Goal: Task Accomplishment & Management: Use online tool/utility

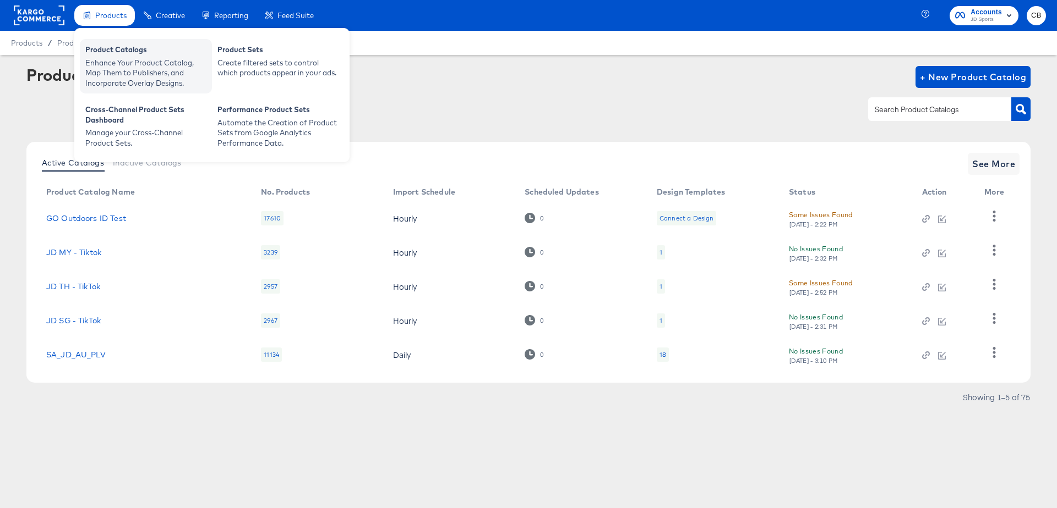
click at [111, 60] on div "Enhance Your Product Catalog, Map Them to Publishers, and Incorporate Overlay D…" at bounding box center [145, 73] width 121 height 31
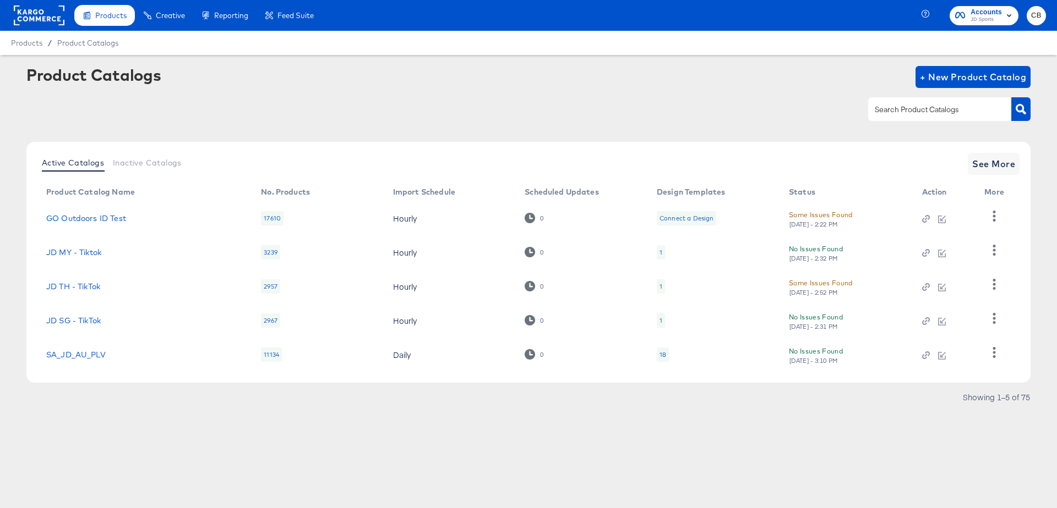
click at [46, 21] on rect at bounding box center [39, 16] width 51 height 20
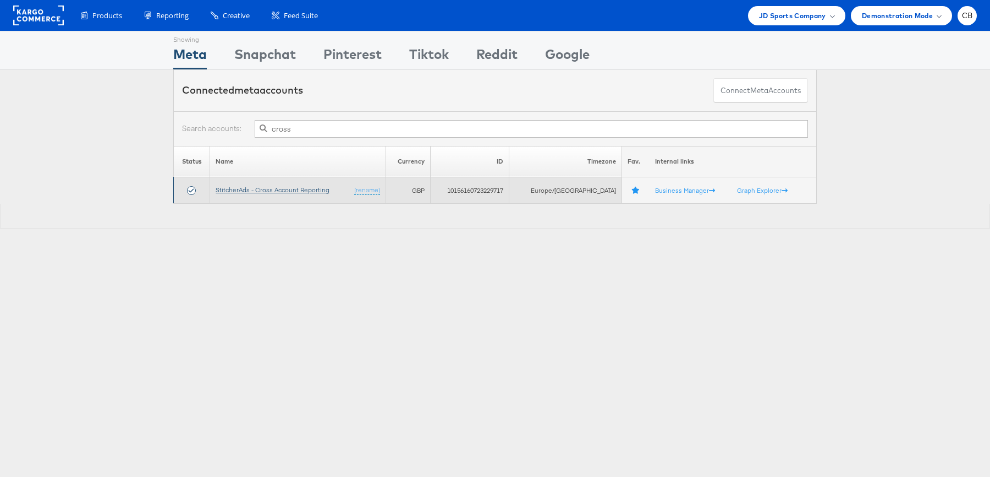
type input "cross"
click at [276, 187] on link "StitcherAds - Cross Account Reporting" at bounding box center [273, 189] width 114 height 8
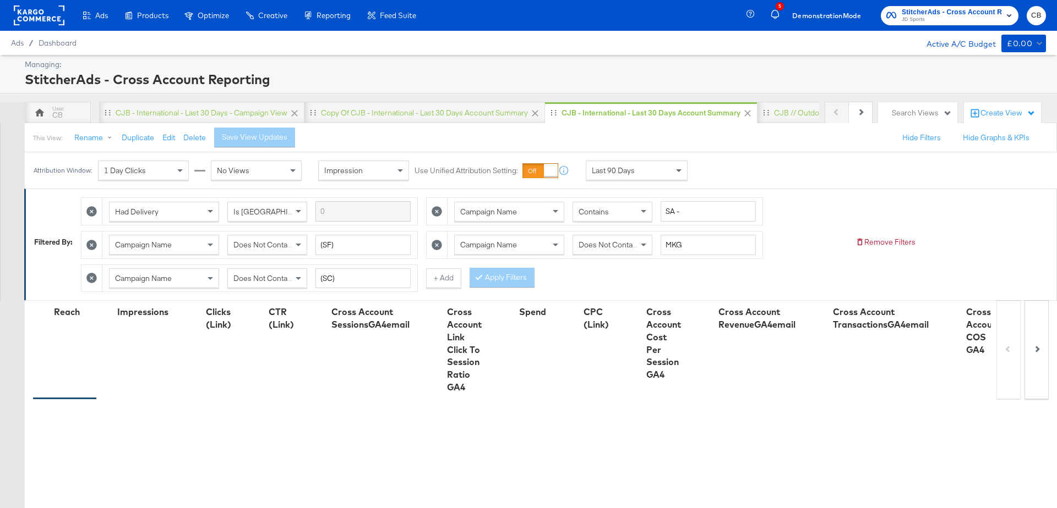
click at [680, 168] on span at bounding box center [680, 170] width 14 height 19
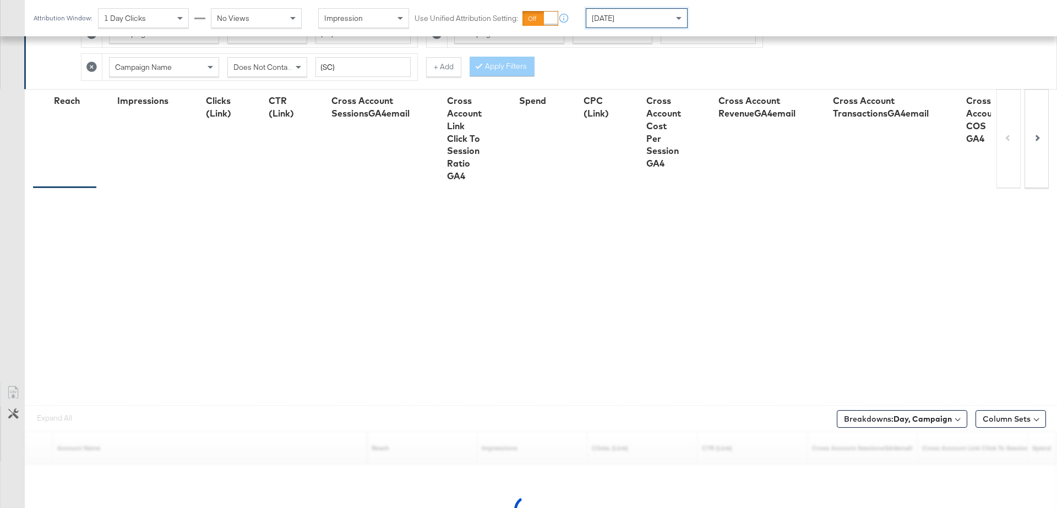
scroll to position [242, 0]
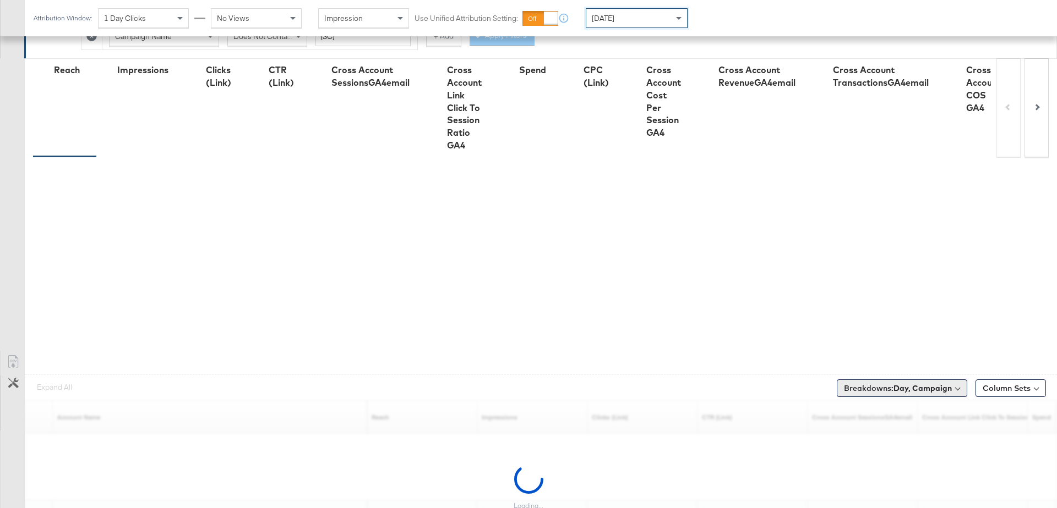
click at [949, 384] on b "Day, Campaign" at bounding box center [922, 389] width 58 height 10
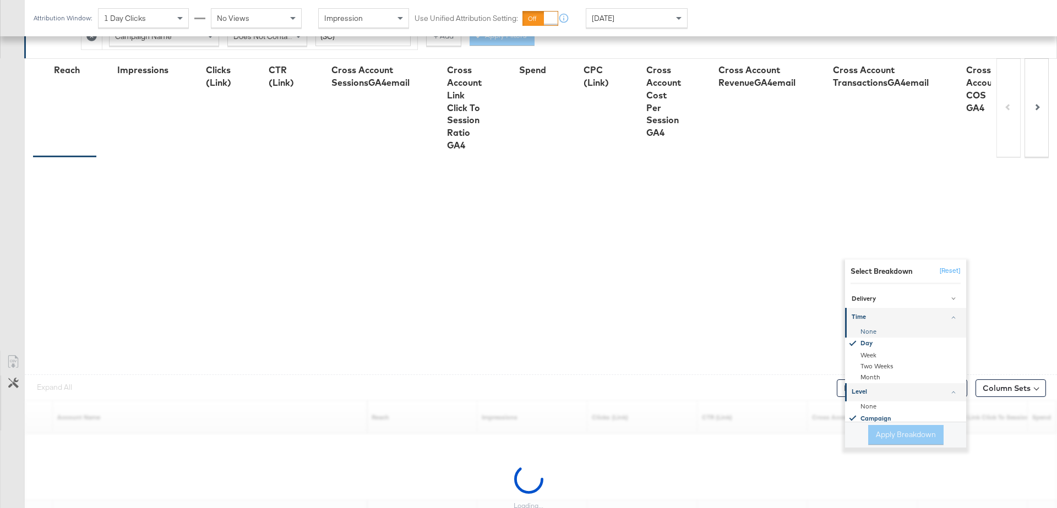
click at [876, 326] on div "None" at bounding box center [905, 331] width 119 height 11
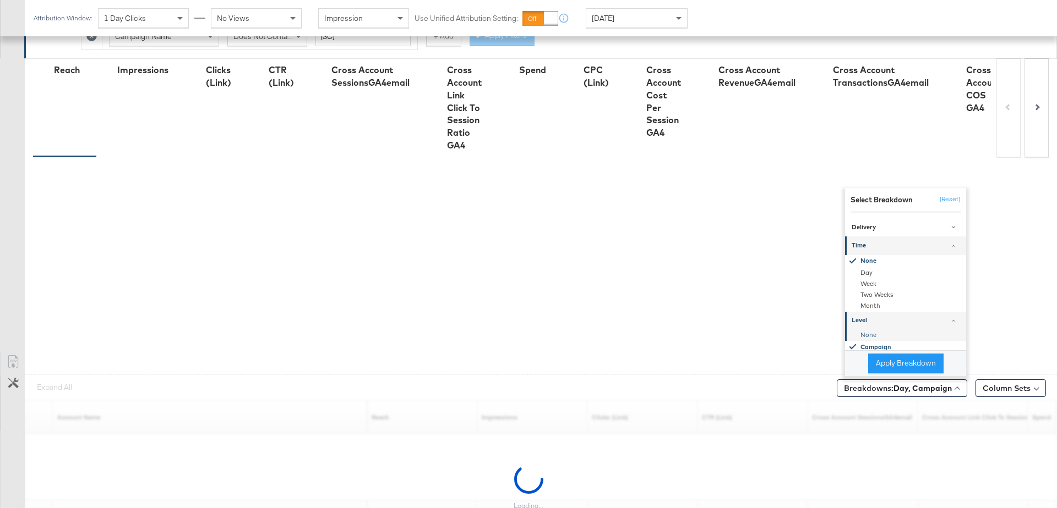
click at [871, 330] on div "None" at bounding box center [905, 335] width 119 height 11
click at [895, 365] on button "Apply Breakdown" at bounding box center [905, 364] width 75 height 20
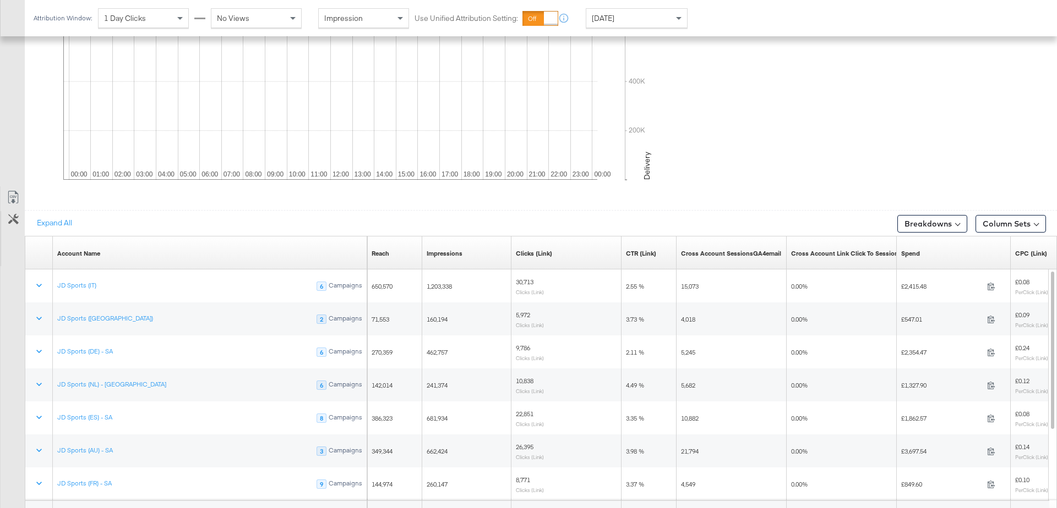
scroll to position [584, 0]
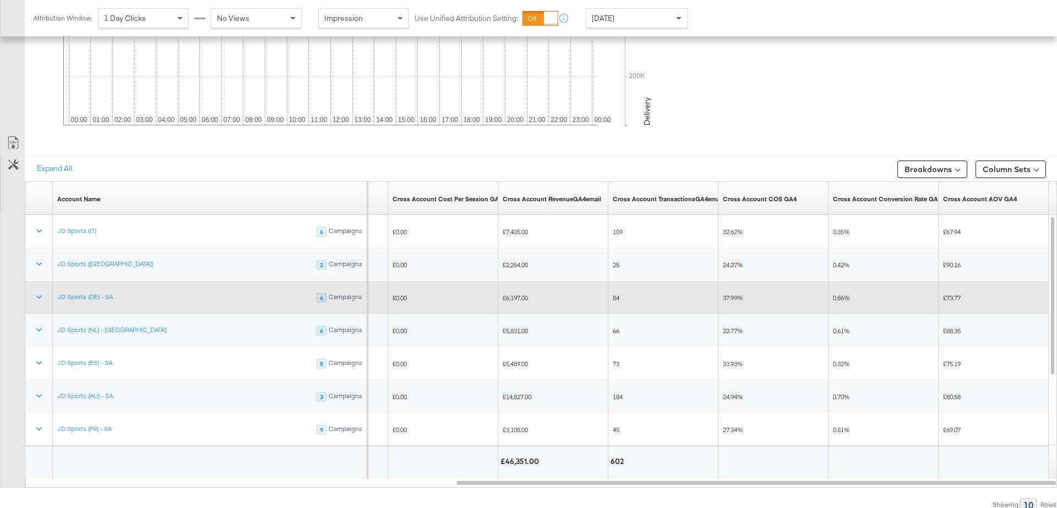
click at [732, 295] on span "37.99%" at bounding box center [733, 298] width 20 height 8
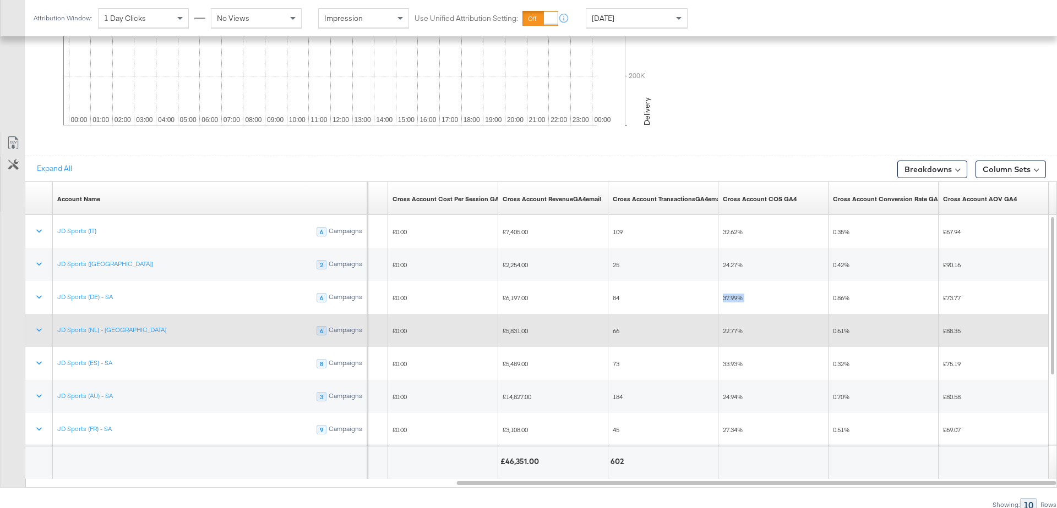
click at [731, 327] on span "22.77%" at bounding box center [733, 331] width 20 height 8
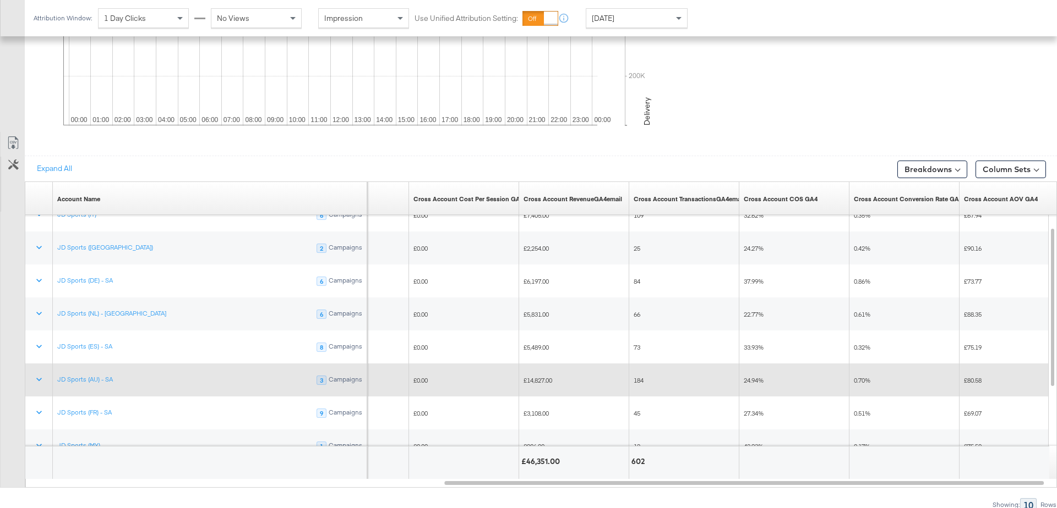
click at [748, 376] on span "24.94%" at bounding box center [753, 380] width 20 height 8
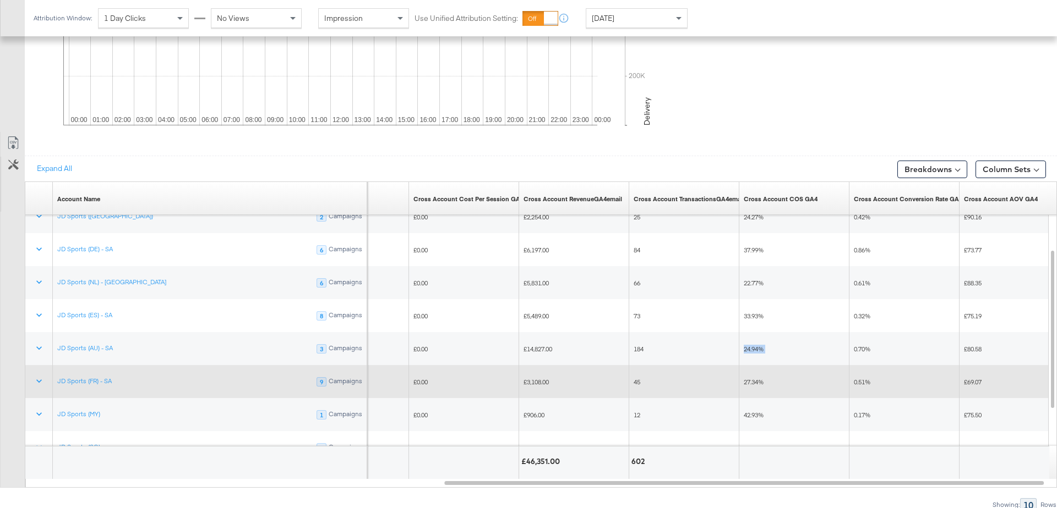
click at [756, 378] on span "27.34%" at bounding box center [753, 382] width 20 height 8
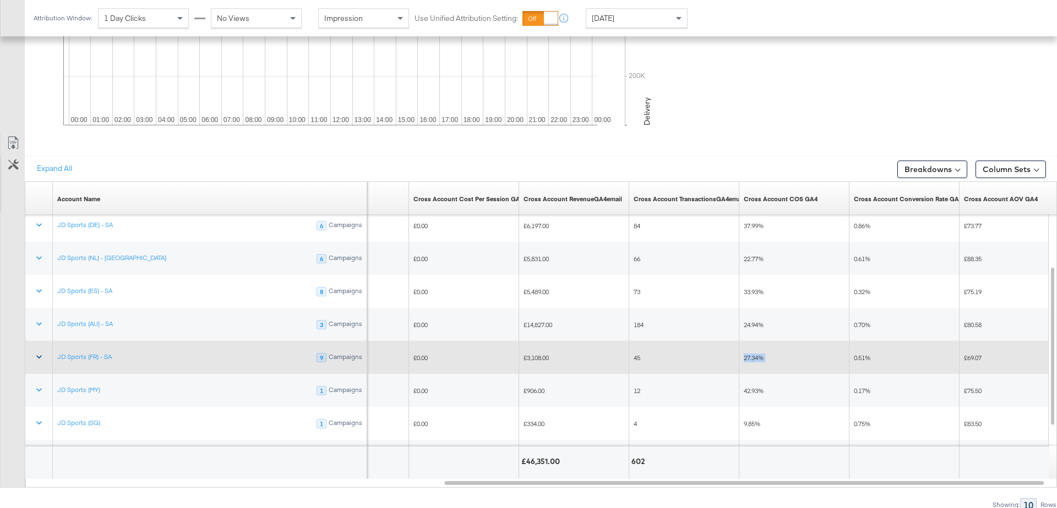
click at [38, 353] on icon at bounding box center [39, 357] width 11 height 11
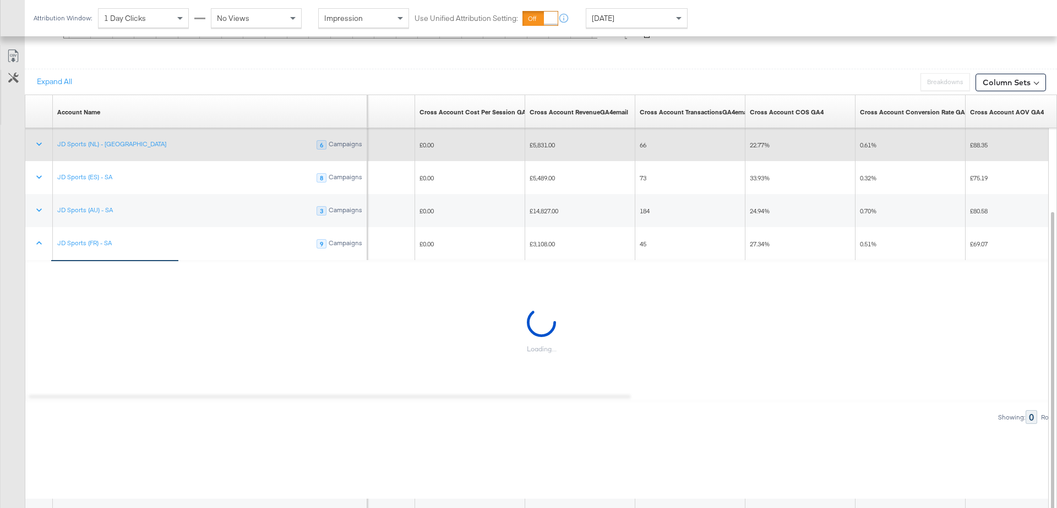
scroll to position [673, 0]
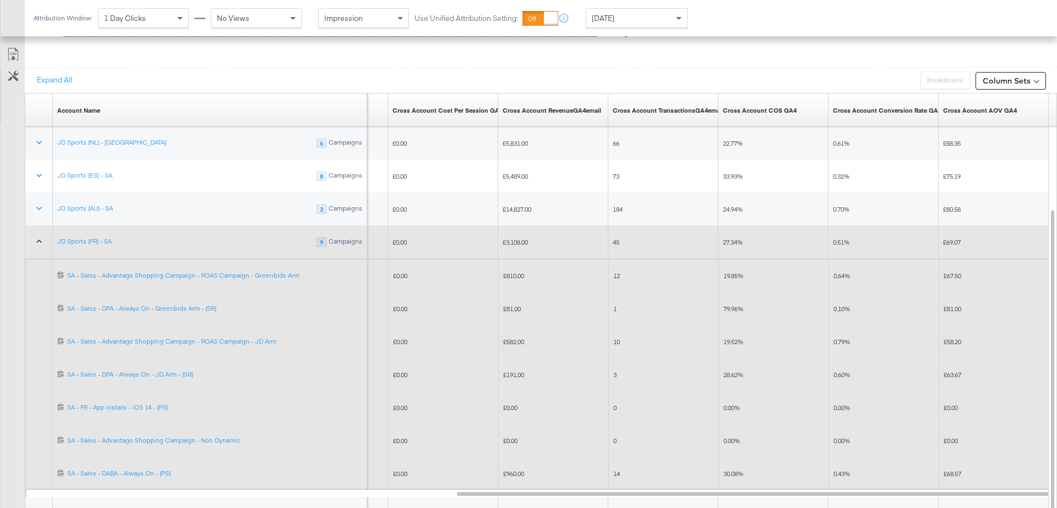
click at [37, 240] on icon at bounding box center [39, 241] width 6 height 3
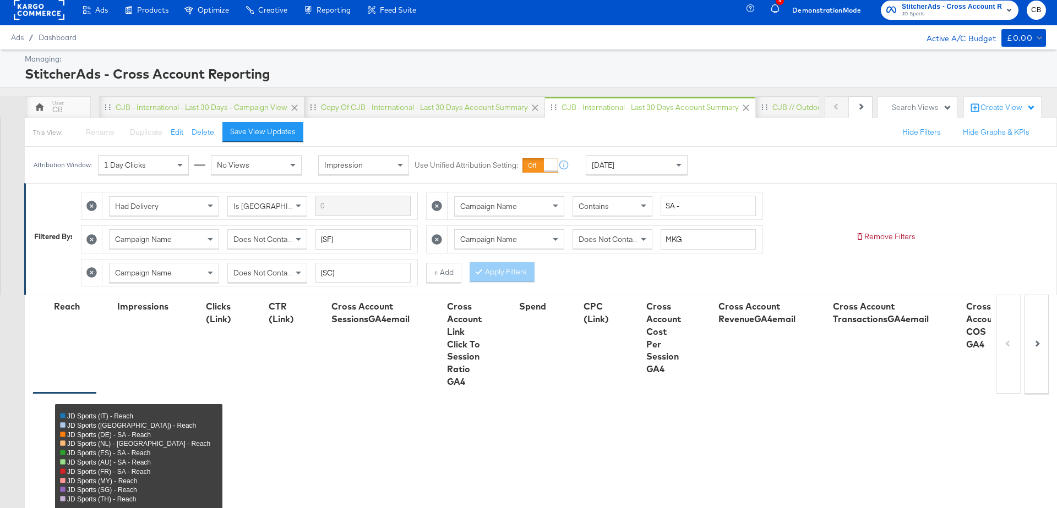
scroll to position [0, 0]
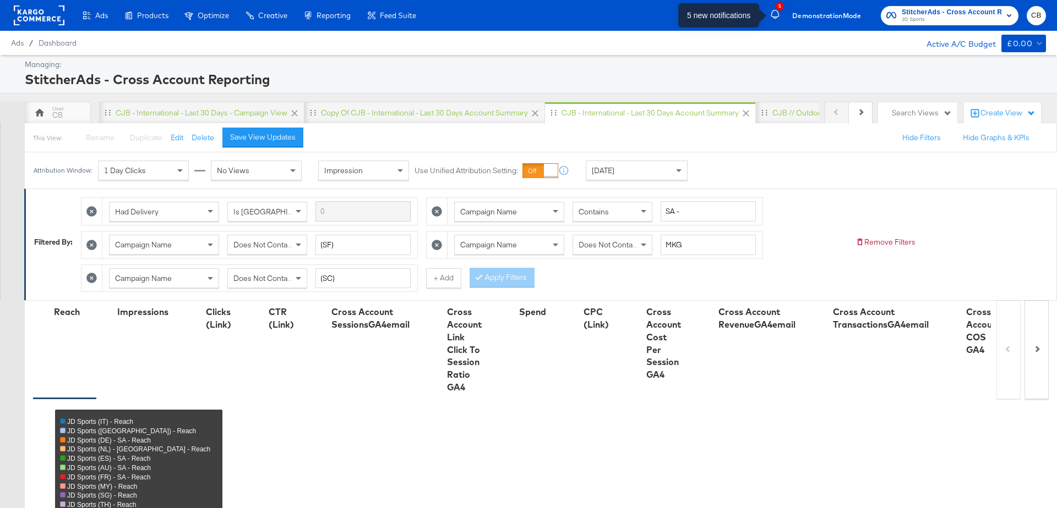
click at [770, 14] on icon "button" at bounding box center [775, 15] width 10 height 10
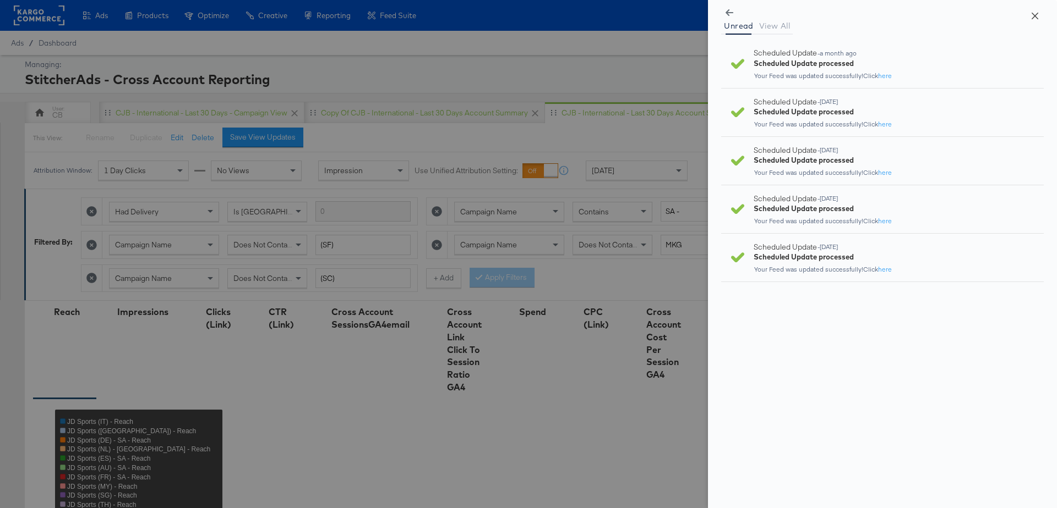
click at [1036, 13] on icon "close" at bounding box center [1034, 15] width 7 height 7
